Goal: Information Seeking & Learning: Learn about a topic

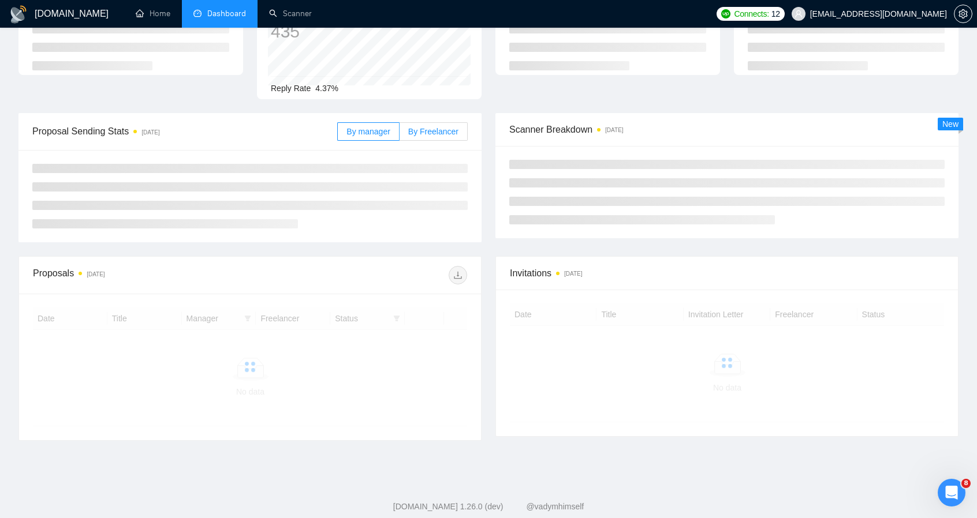
click at [442, 110] on main "Team Dashboard [DATE] [DATE] Last 30 Days [DATE] [DATE] This Week Last Week Thi…" at bounding box center [488, 205] width 940 height 499
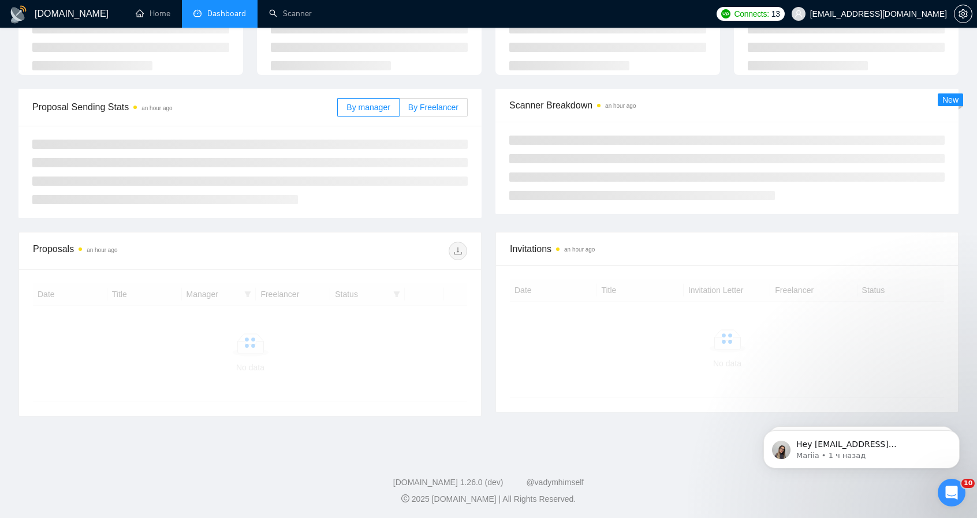
click at [435, 128] on div at bounding box center [249, 172] width 463 height 92
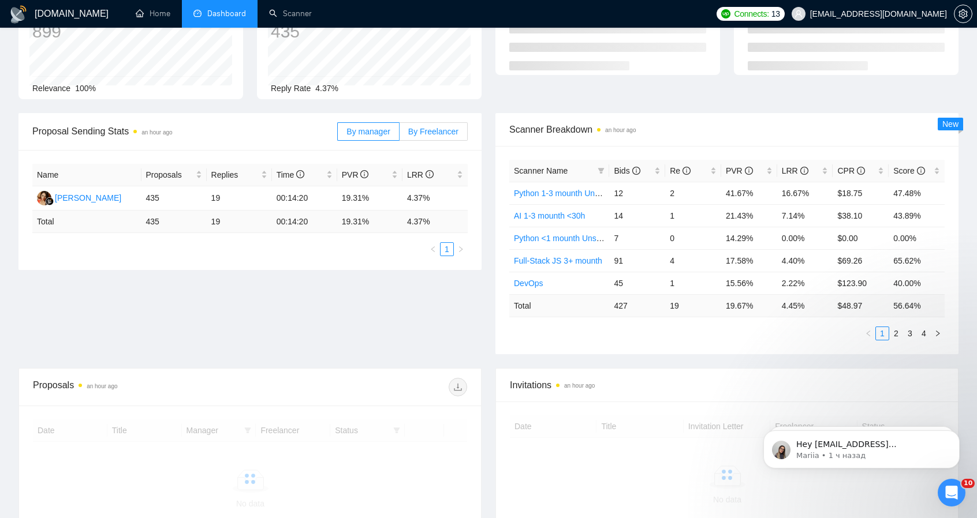
click at [428, 132] on span "By Freelancer" at bounding box center [433, 131] width 50 height 9
click at [400, 135] on input "By Freelancer" at bounding box center [400, 135] width 0 height 0
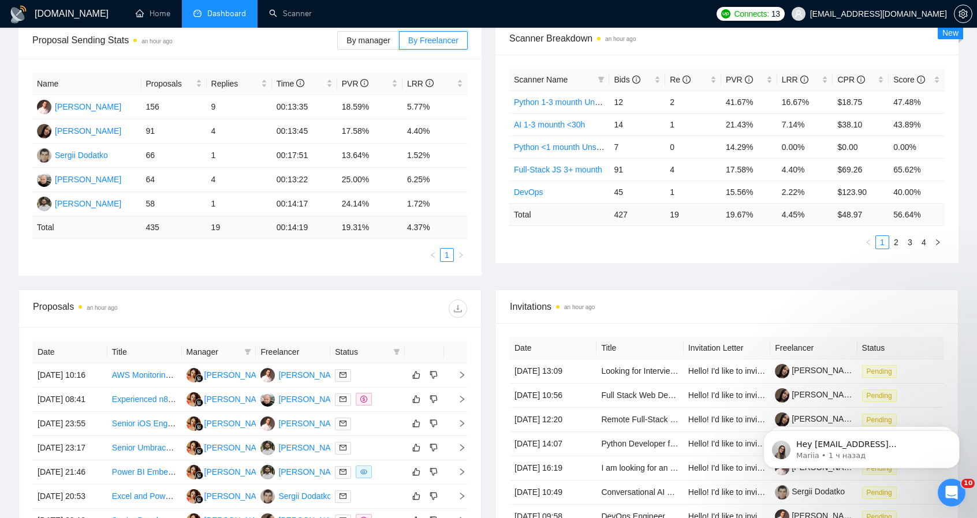
scroll to position [263, 0]
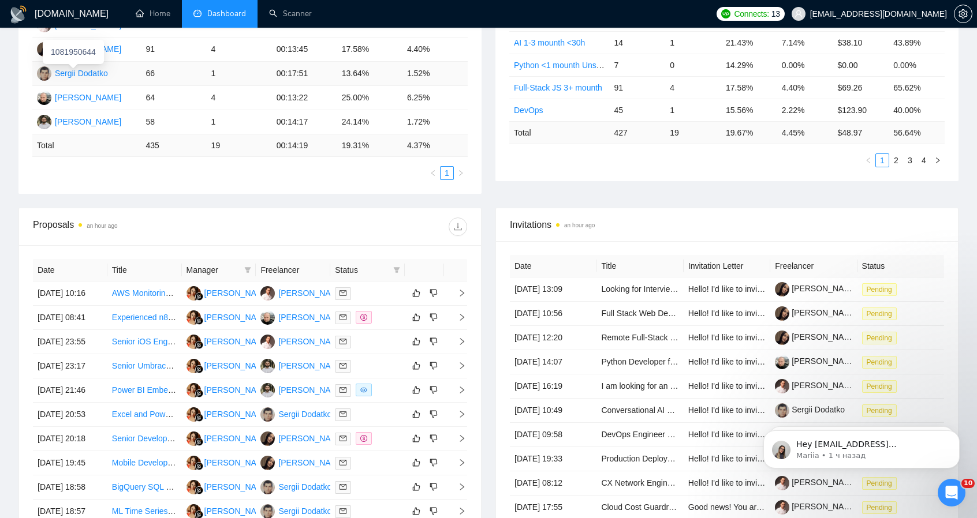
click at [84, 74] on div "Sergii Dodatko" at bounding box center [81, 73] width 53 height 13
click at [92, 125] on div "[PERSON_NAME]" at bounding box center [88, 121] width 66 height 13
click at [305, 272] on th "Freelancer" at bounding box center [293, 270] width 74 height 23
drag, startPoint x: 180, startPoint y: 265, endPoint x: 260, endPoint y: 267, distance: 80.3
click at [260, 267] on tr "Date Title Manager Freelancer Status" at bounding box center [250, 270] width 434 height 23
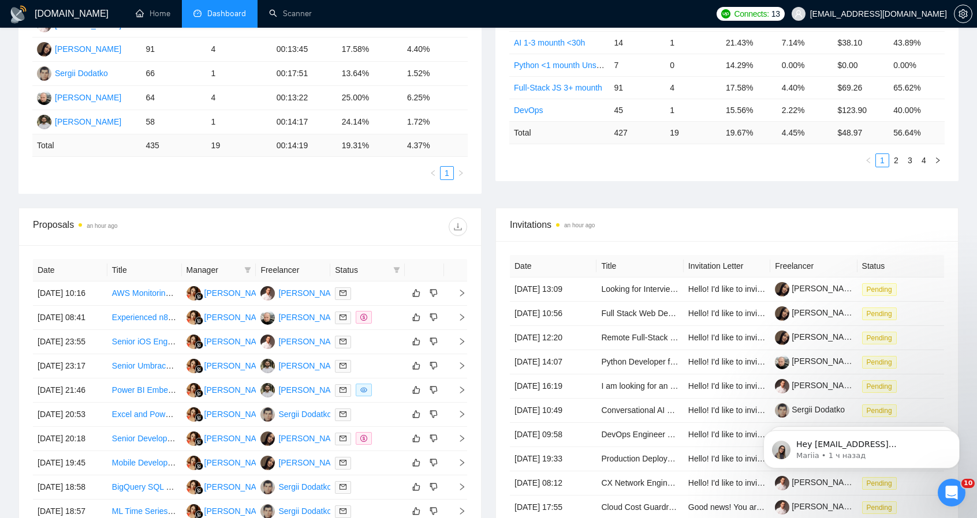
click at [299, 217] on div "Proposals an hour ago" at bounding box center [250, 226] width 434 height 37
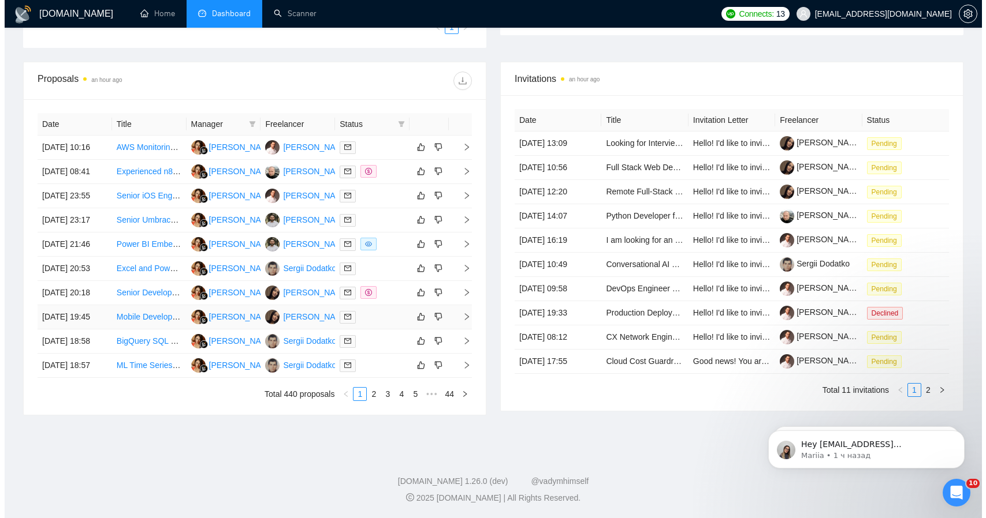
scroll to position [494, 0]
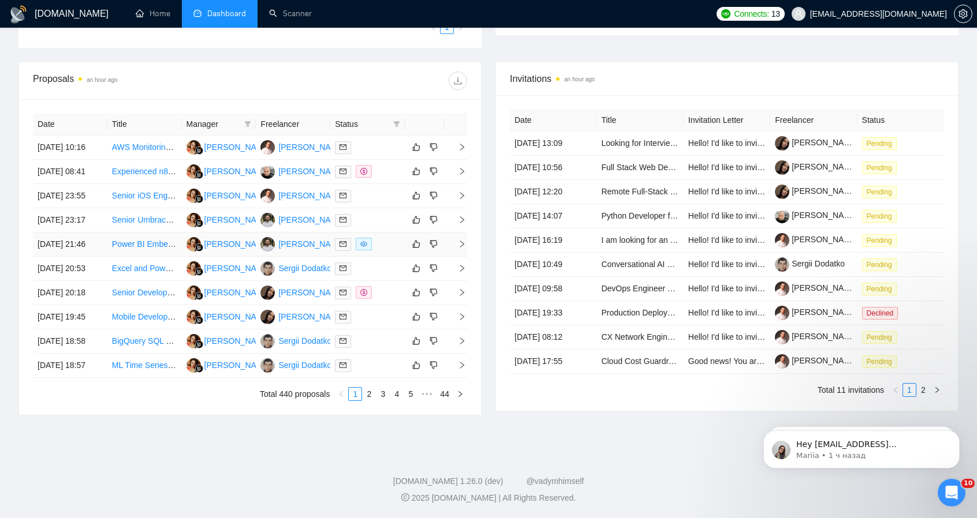
click at [464, 240] on icon "right" at bounding box center [462, 244] width 8 height 8
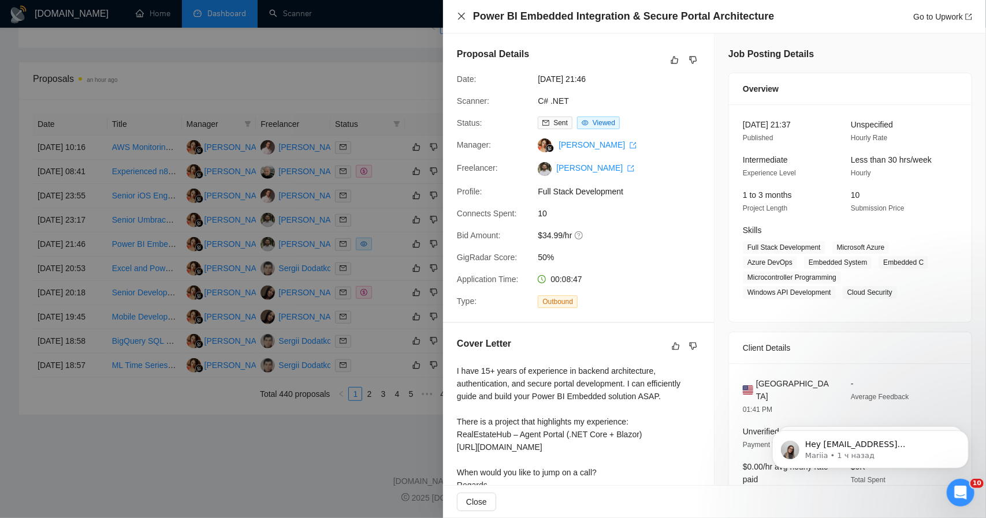
click at [462, 14] on icon "close" at bounding box center [461, 16] width 9 height 9
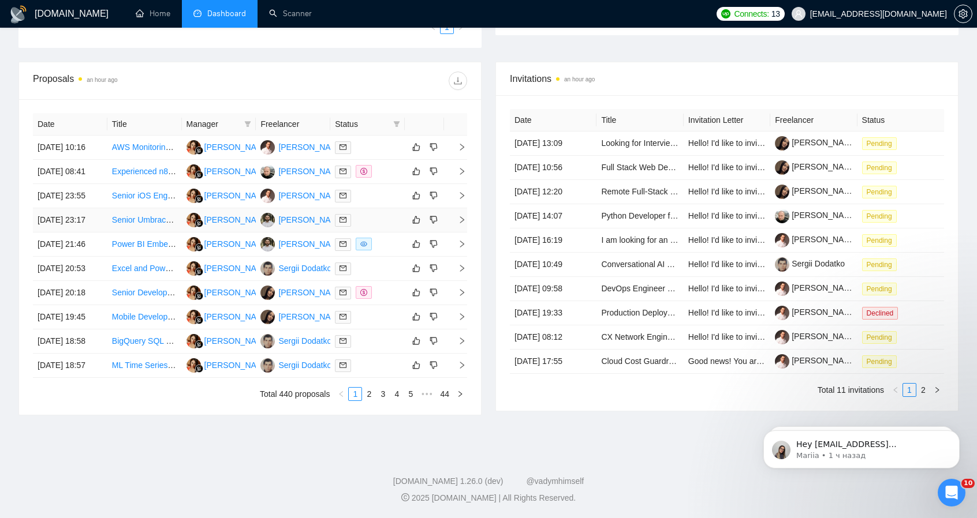
click at [460, 216] on icon "right" at bounding box center [462, 220] width 8 height 8
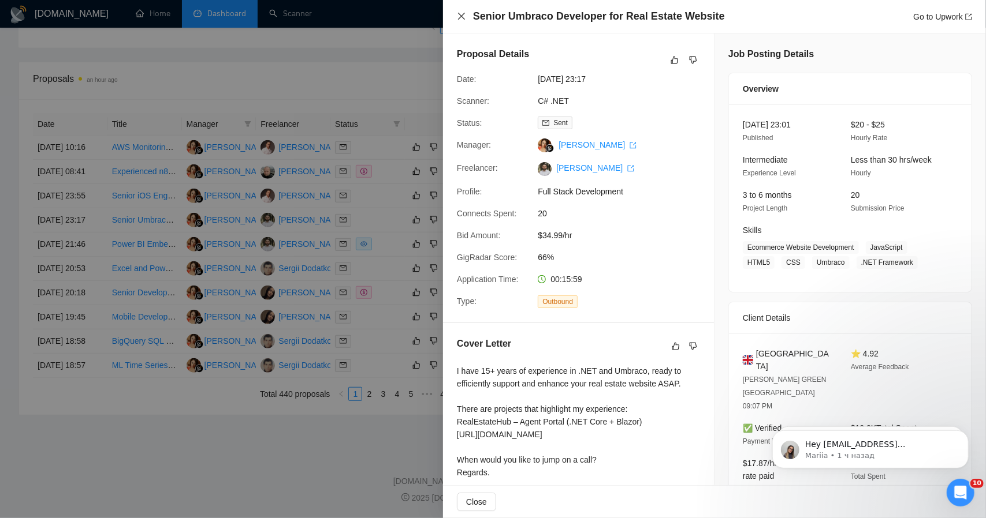
drag, startPoint x: 461, startPoint y: 16, endPoint x: 463, endPoint y: 21, distance: 6.2
click at [461, 17] on icon "close" at bounding box center [461, 16] width 7 height 7
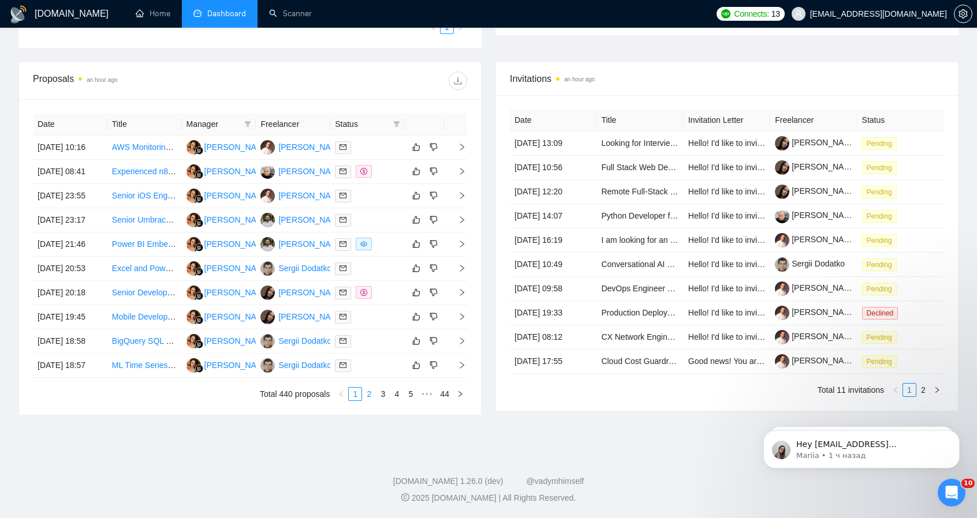
click at [372, 401] on link "2" at bounding box center [369, 394] width 13 height 13
click at [463, 167] on icon "right" at bounding box center [462, 171] width 8 height 8
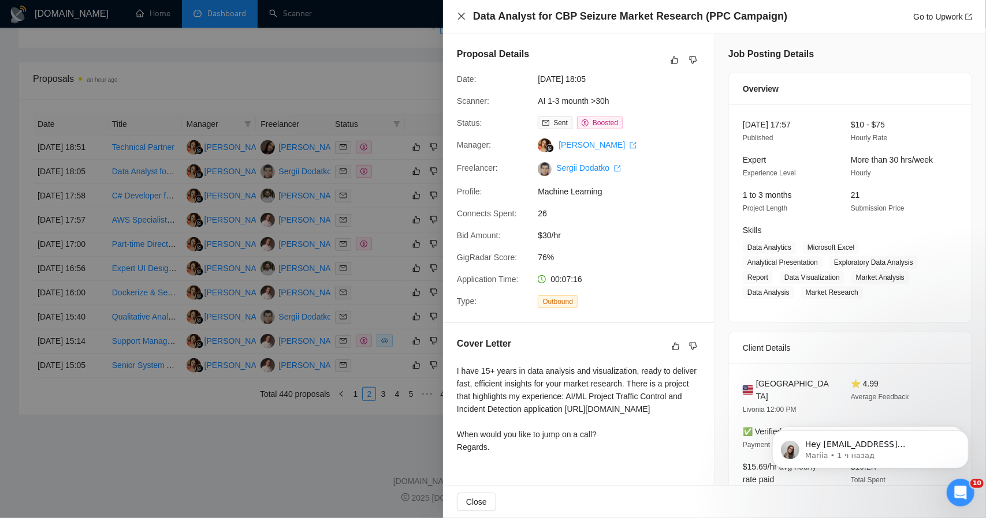
click at [461, 16] on icon "close" at bounding box center [461, 16] width 7 height 7
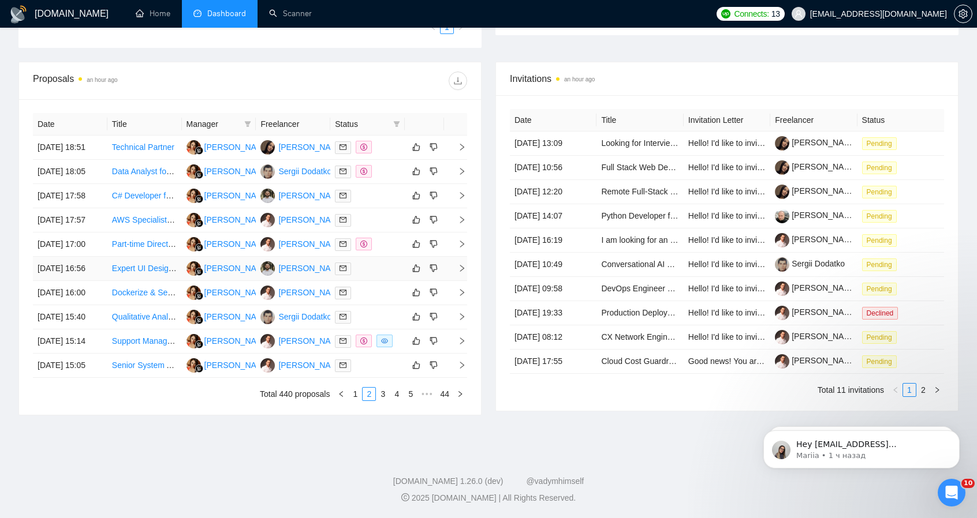
click at [465, 264] on icon "right" at bounding box center [462, 268] width 8 height 8
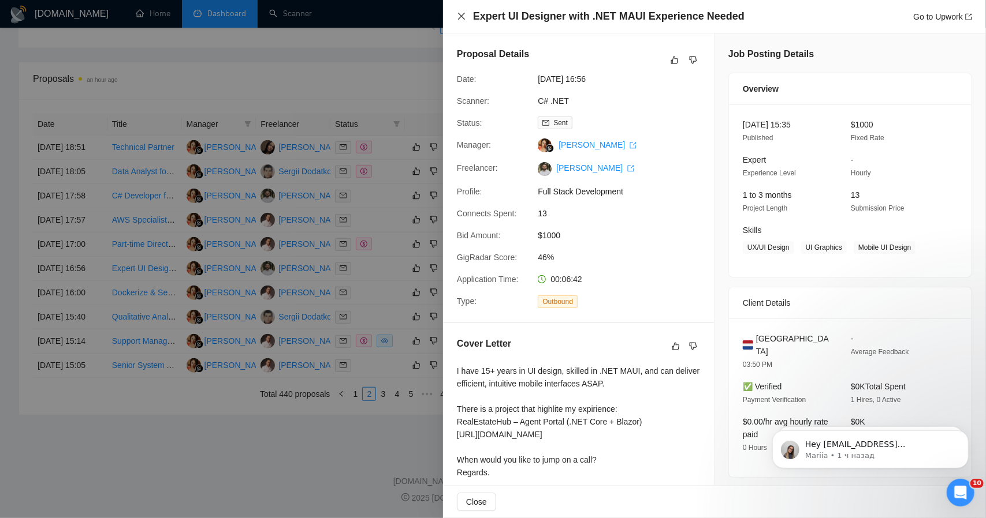
click at [458, 18] on icon "close" at bounding box center [461, 16] width 9 height 9
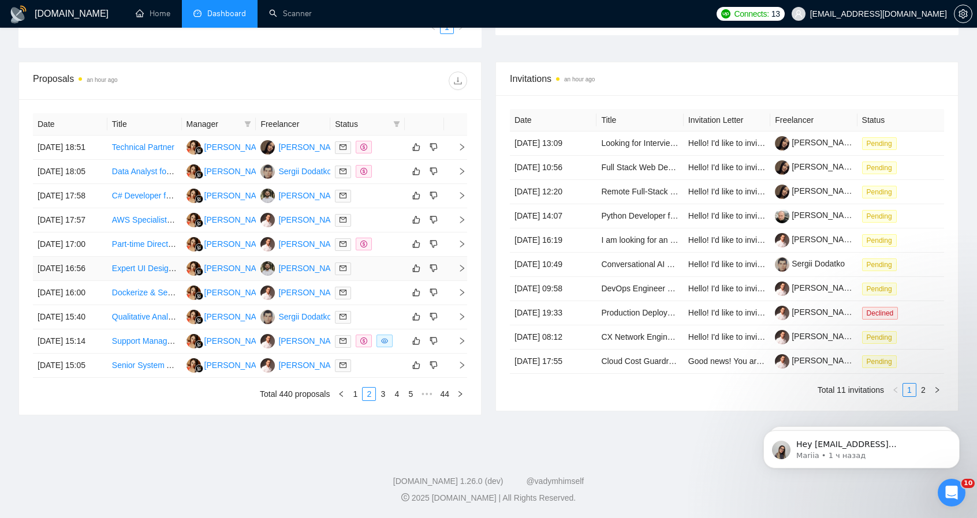
click at [463, 264] on icon "right" at bounding box center [462, 268] width 8 height 8
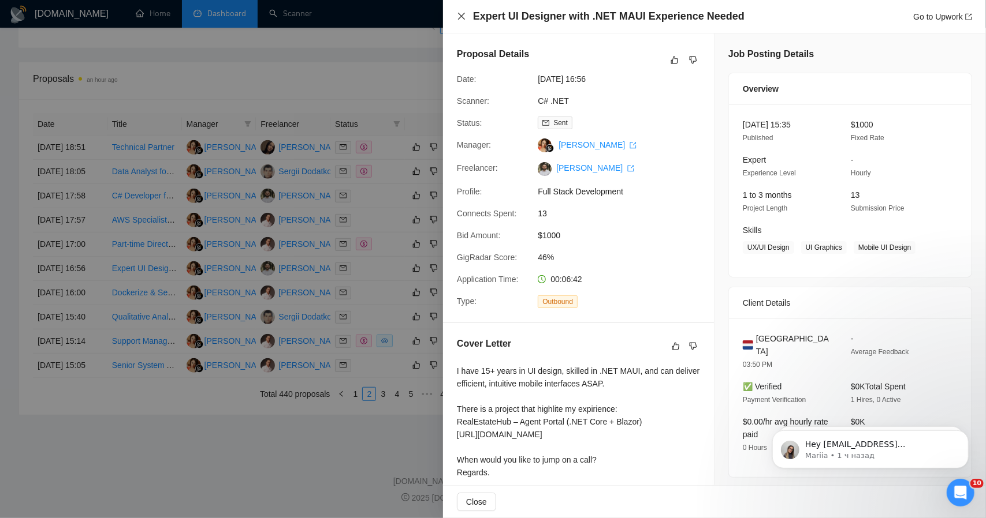
click at [462, 15] on icon "close" at bounding box center [461, 16] width 9 height 9
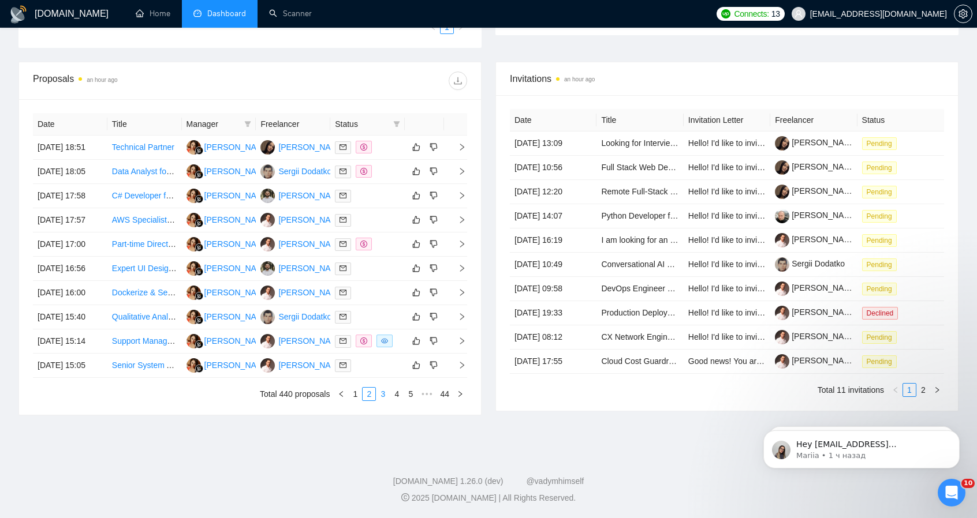
click at [383, 401] on link "3" at bounding box center [382, 394] width 13 height 13
click at [461, 289] on icon "right" at bounding box center [462, 293] width 8 height 8
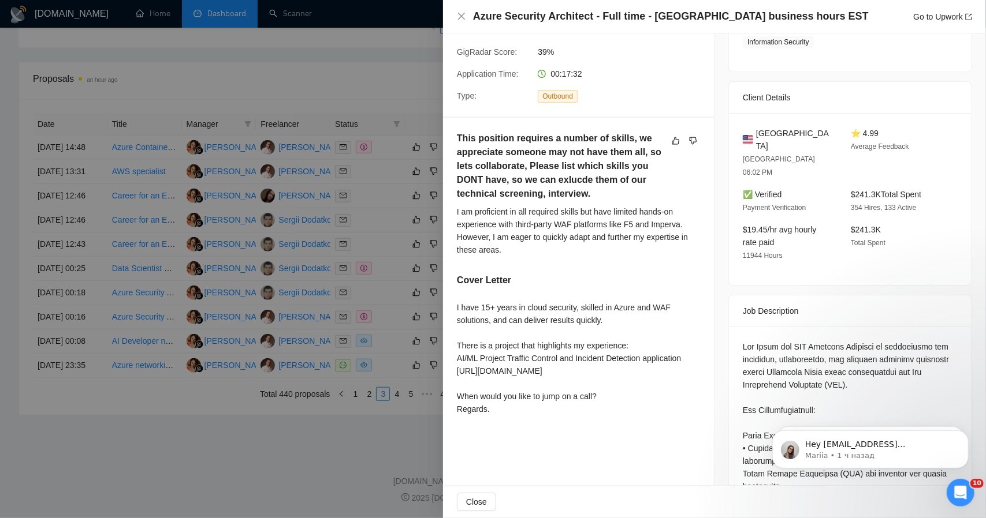
scroll to position [231, 0]
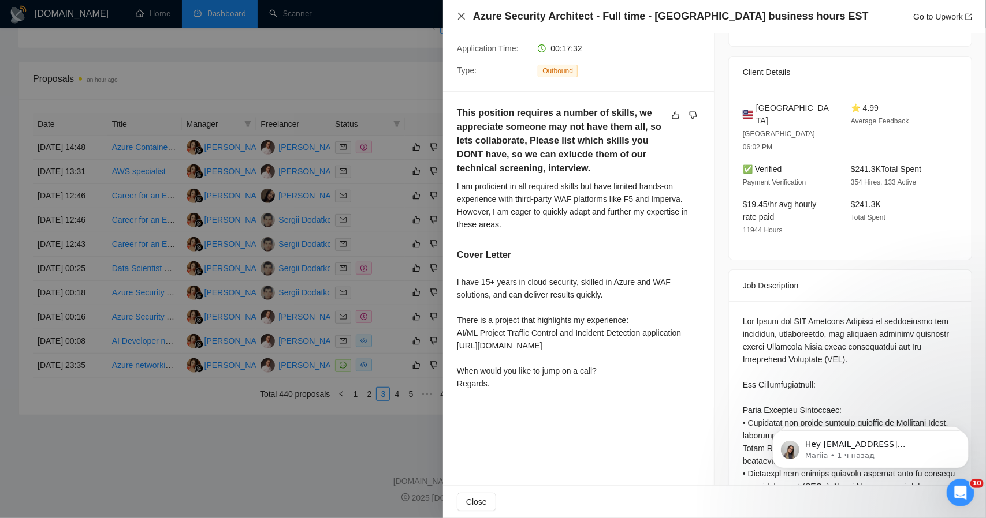
click at [458, 13] on icon "close" at bounding box center [461, 16] width 9 height 9
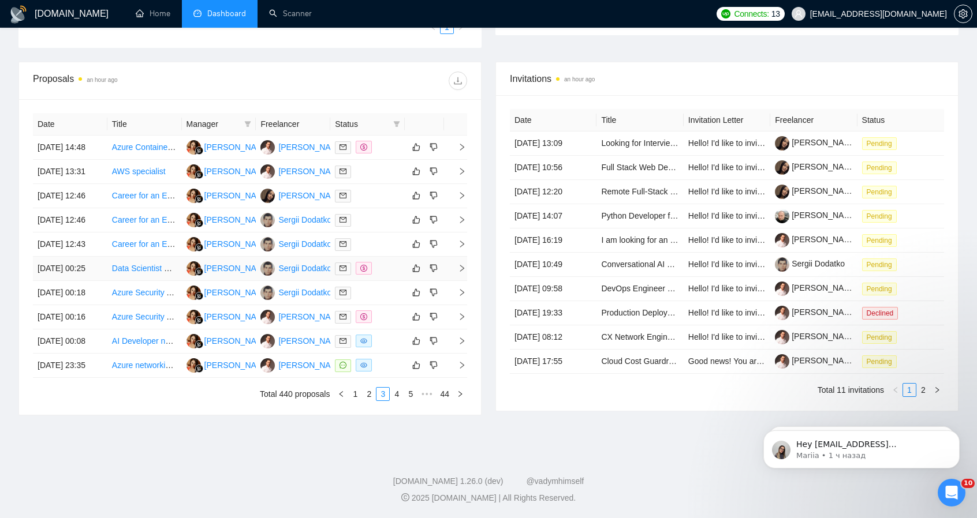
click at [461, 264] on icon "right" at bounding box center [462, 268] width 8 height 8
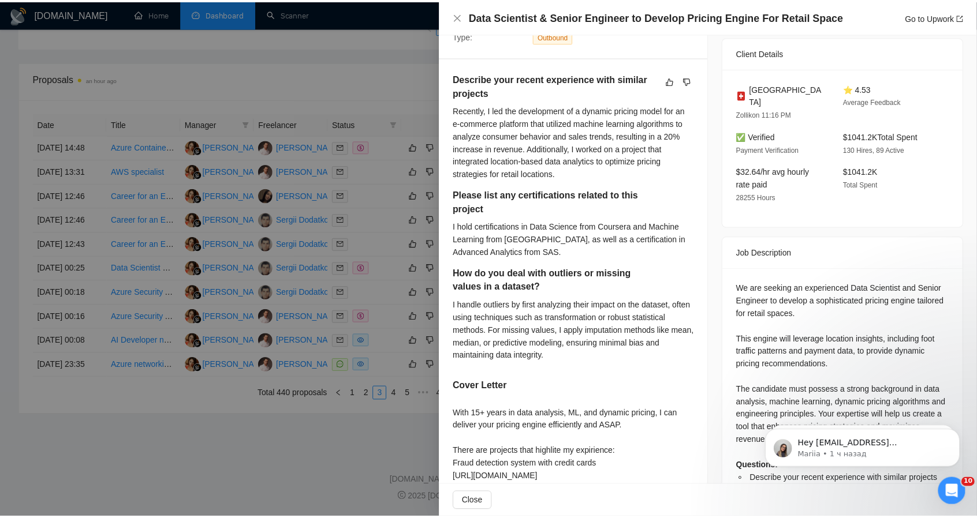
scroll to position [217, 0]
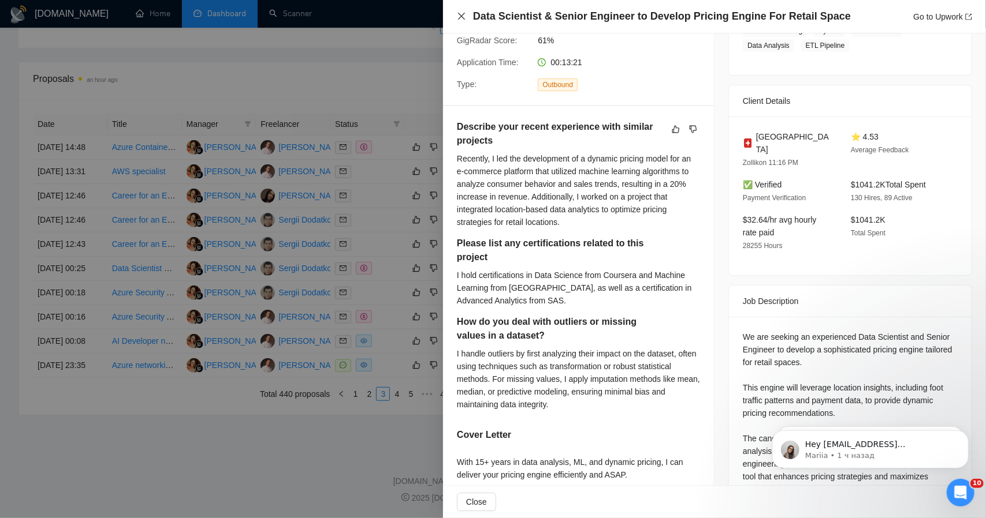
click at [461, 14] on icon "close" at bounding box center [461, 16] width 9 height 9
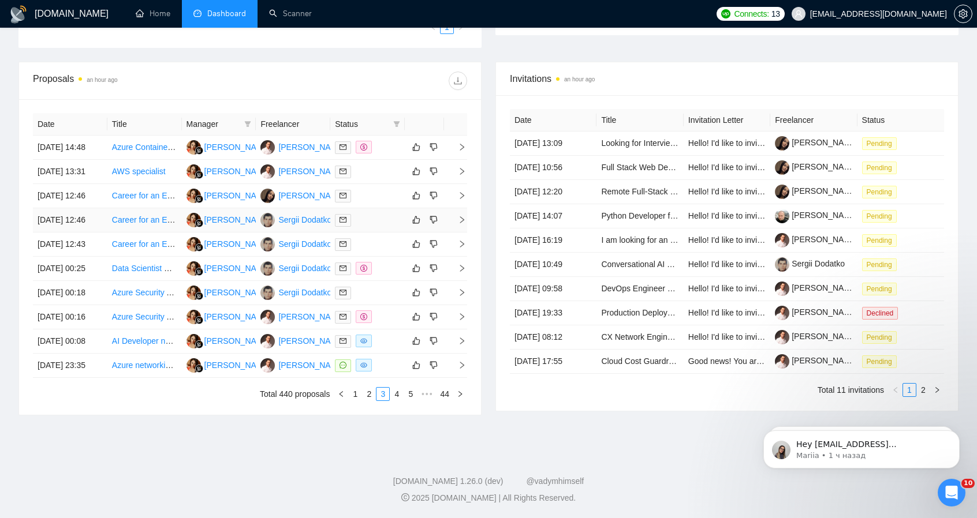
click at [462, 216] on icon "right" at bounding box center [462, 220] width 8 height 8
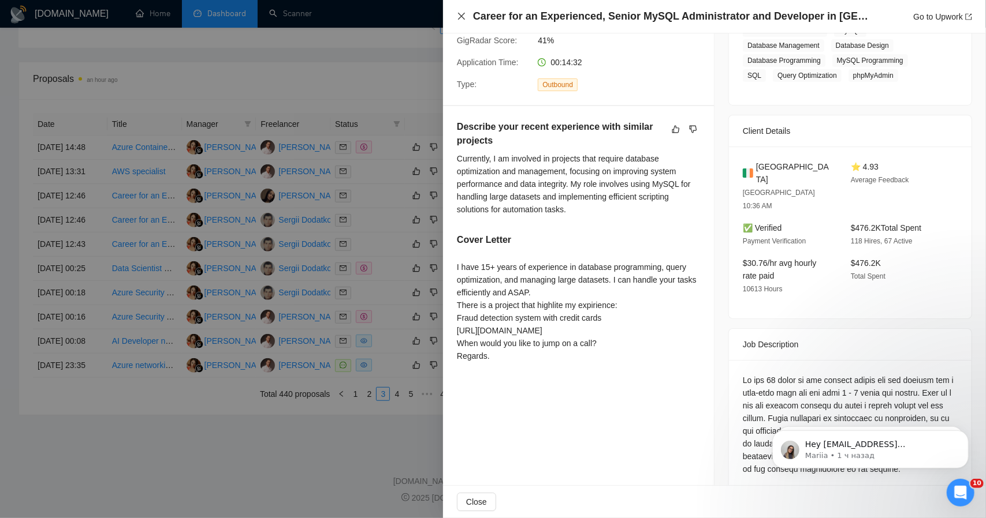
click at [461, 17] on icon "close" at bounding box center [461, 16] width 9 height 9
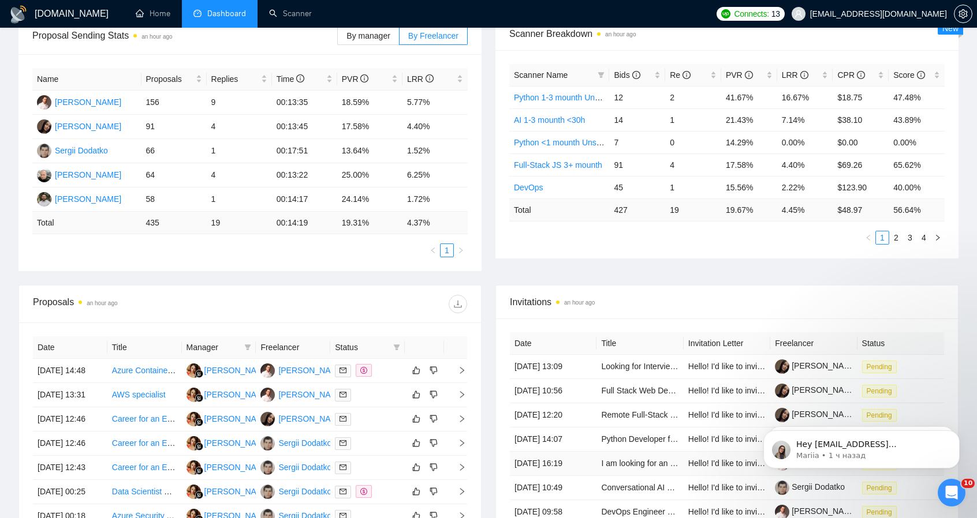
scroll to position [404, 0]
